Goal: Check status: Check status

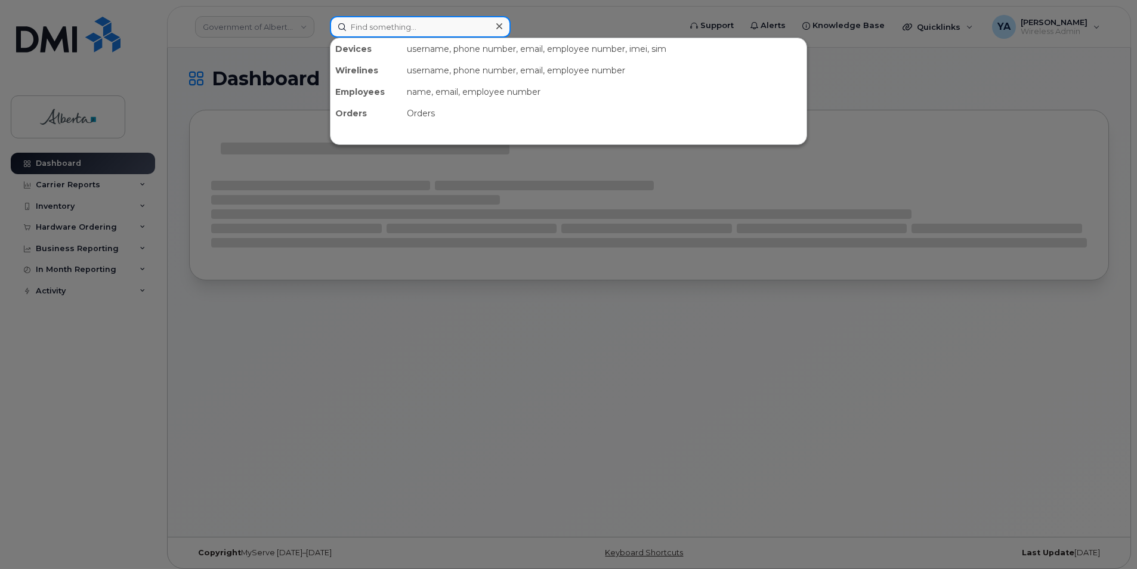
click at [414, 36] on input at bounding box center [420, 26] width 181 height 21
paste input "5873857408"
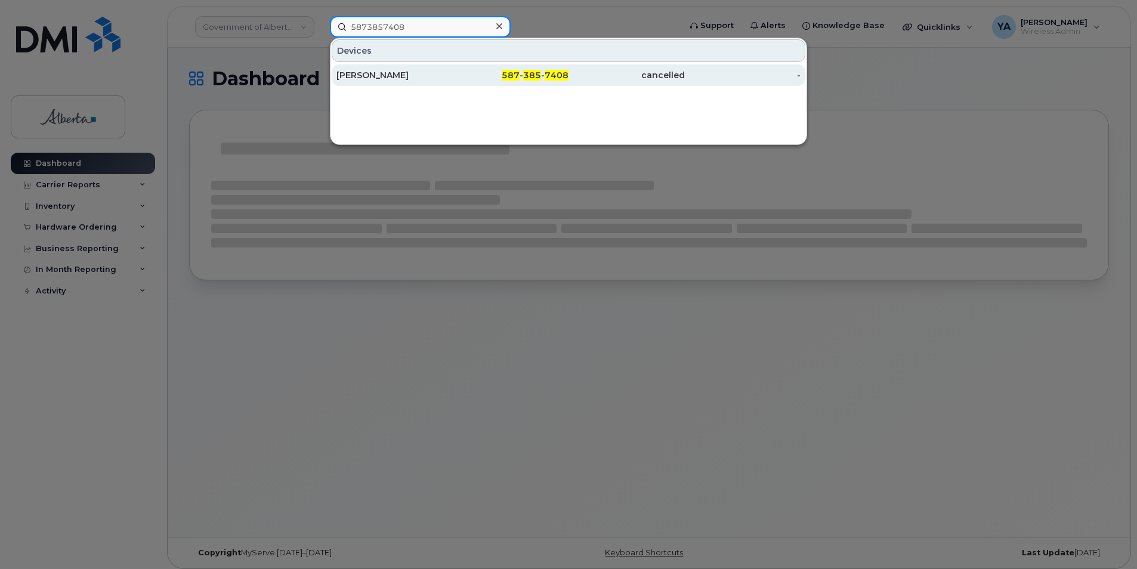
type input "5873857408"
click at [451, 81] on div "[PERSON_NAME]" at bounding box center [395, 75] width 116 height 12
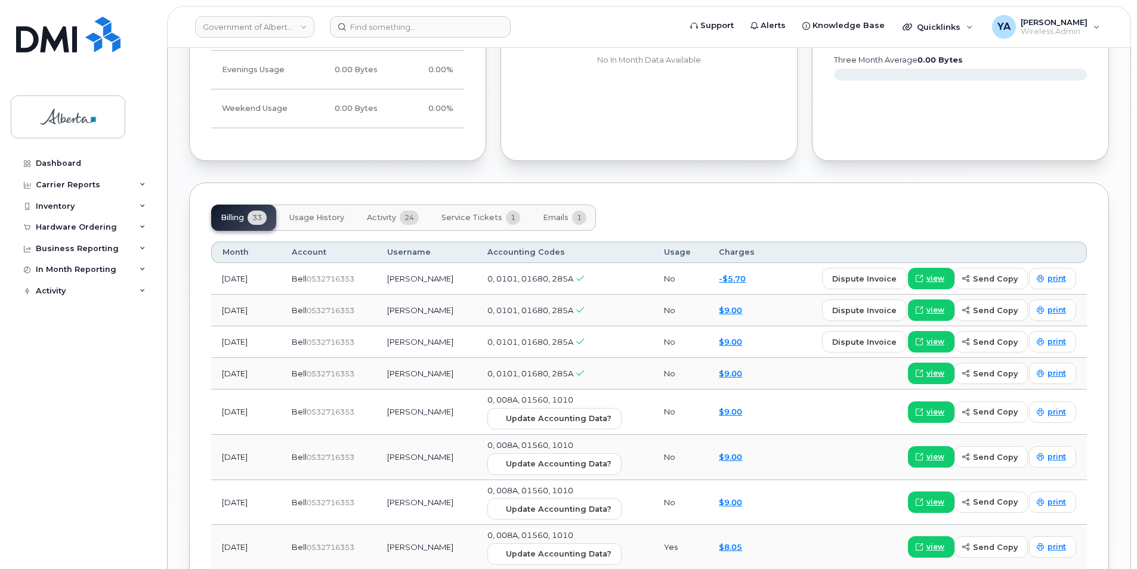
scroll to position [955, 0]
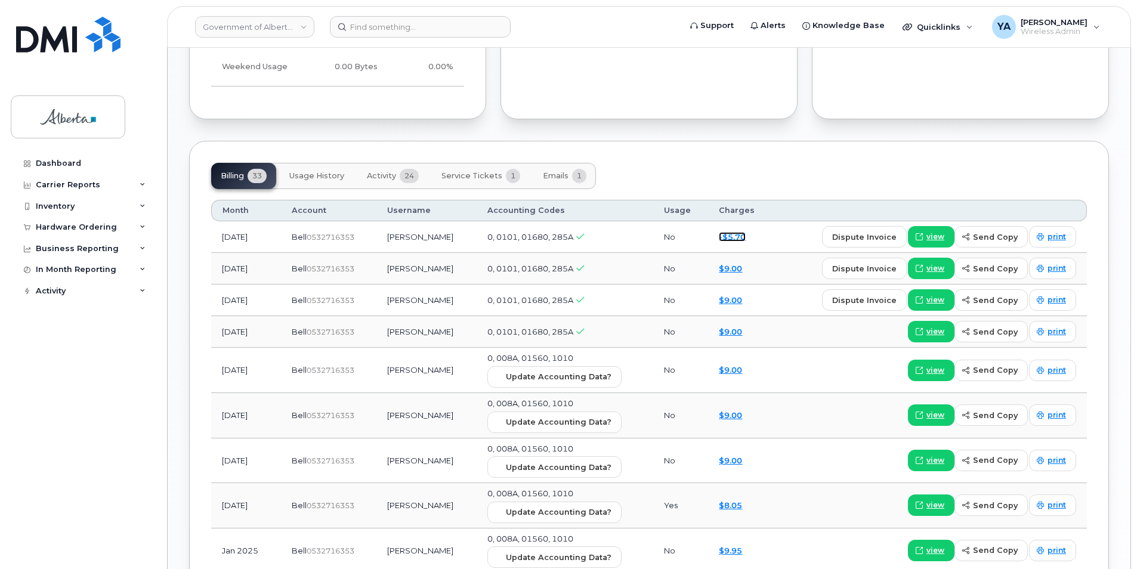
click at [727, 239] on link "-$5.70" at bounding box center [732, 237] width 27 height 10
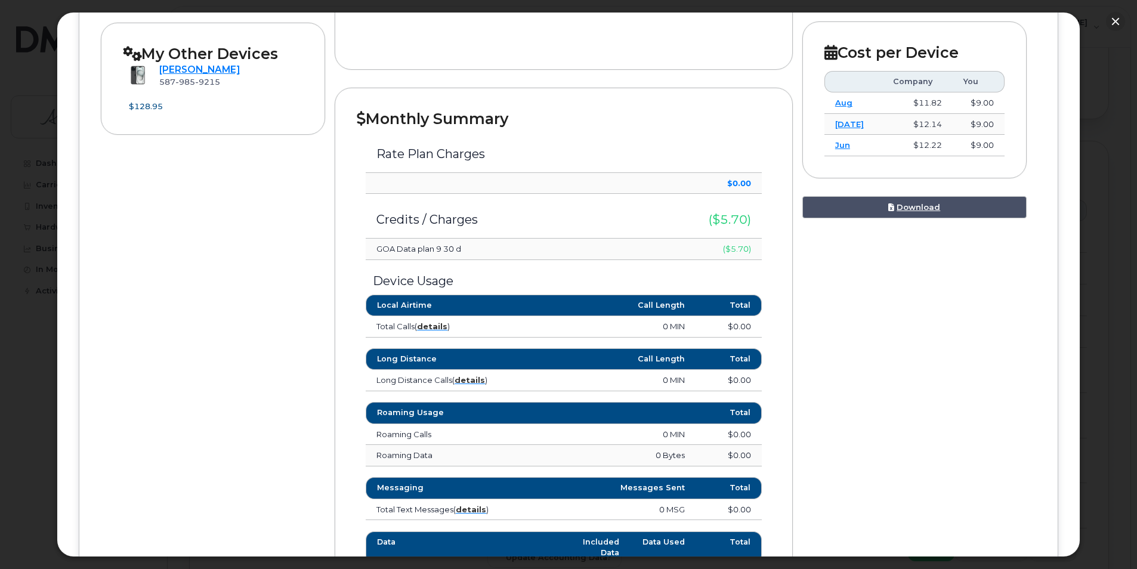
scroll to position [358, 0]
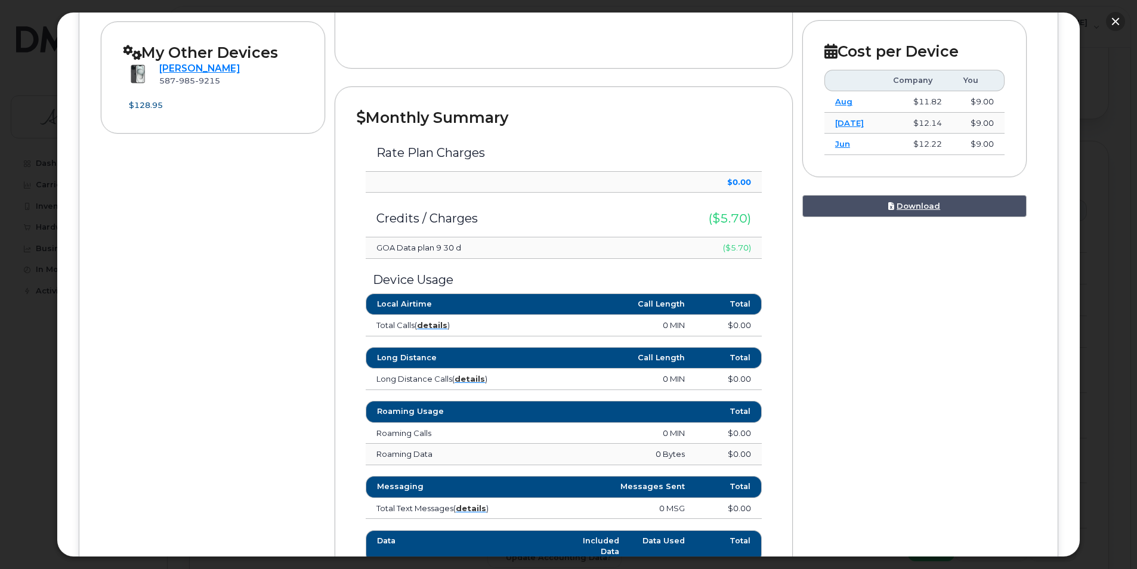
click at [1121, 18] on button "button" at bounding box center [1115, 21] width 19 height 19
